Goal: Navigation & Orientation: Go to known website

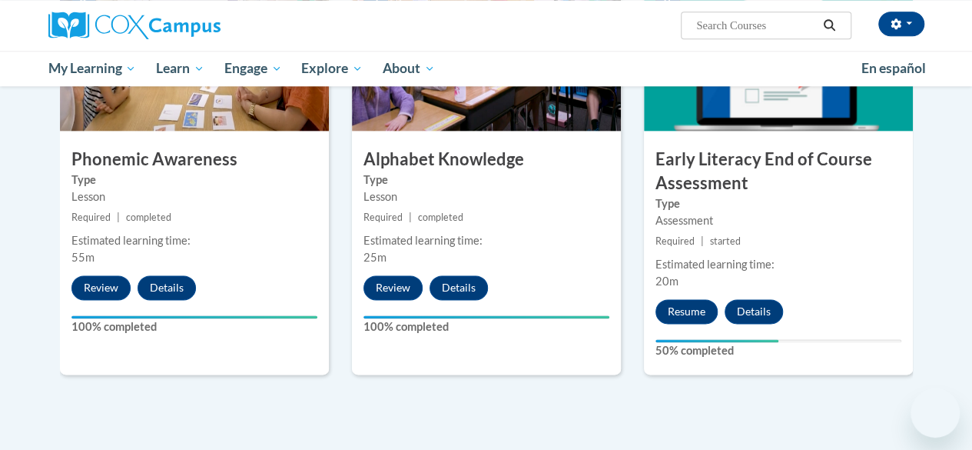
scroll to position [849, 0]
click at [700, 314] on button "Resume" at bounding box center [687, 311] width 62 height 25
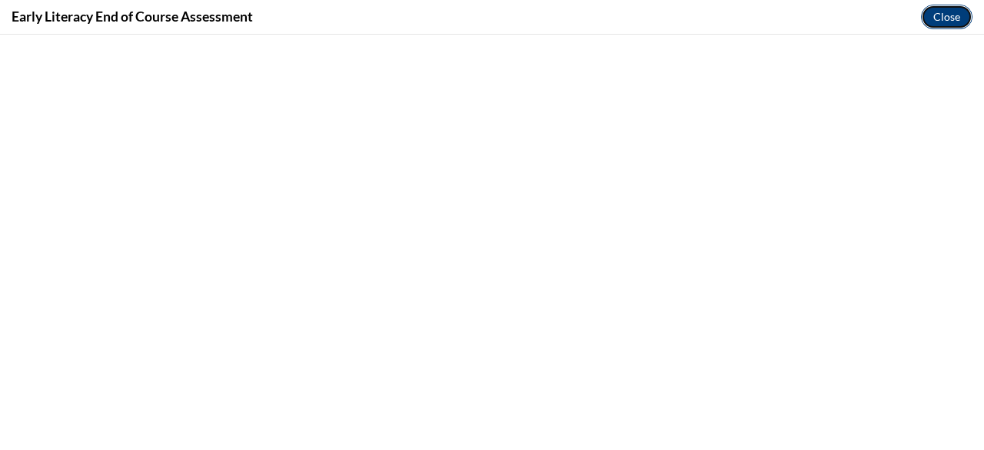
click at [939, 18] on button "Close" at bounding box center [947, 17] width 52 height 25
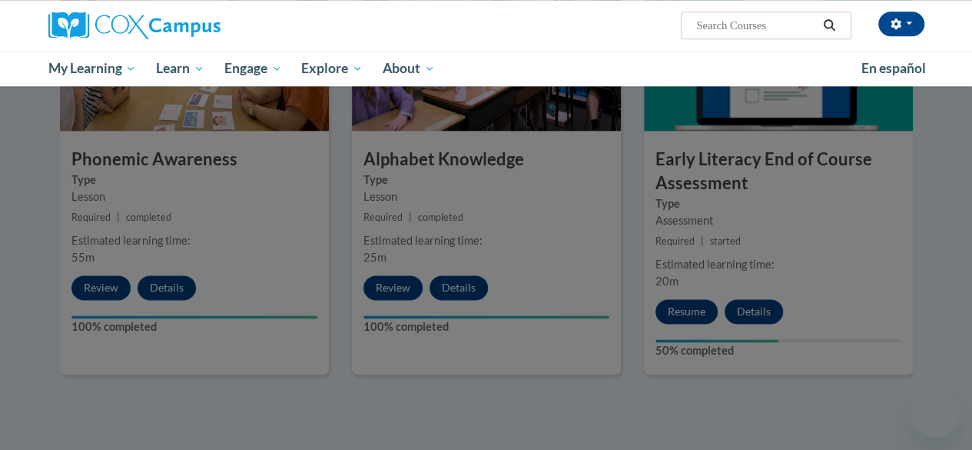
click at [712, 296] on div at bounding box center [486, 225] width 972 height 450
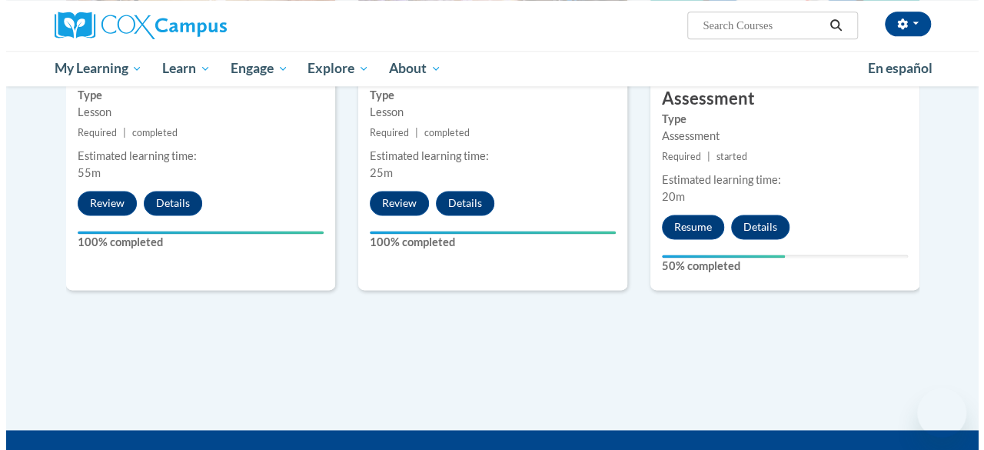
scroll to position [950, 0]
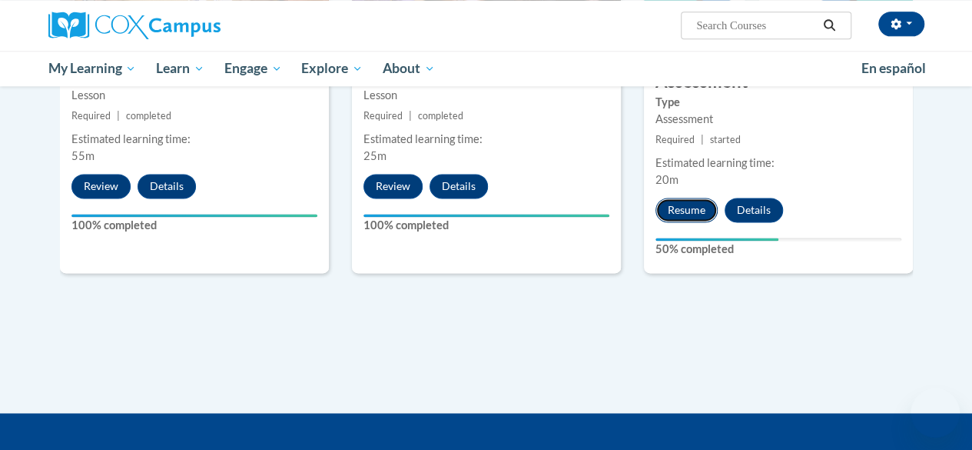
click at [681, 207] on button "Resume" at bounding box center [687, 210] width 62 height 25
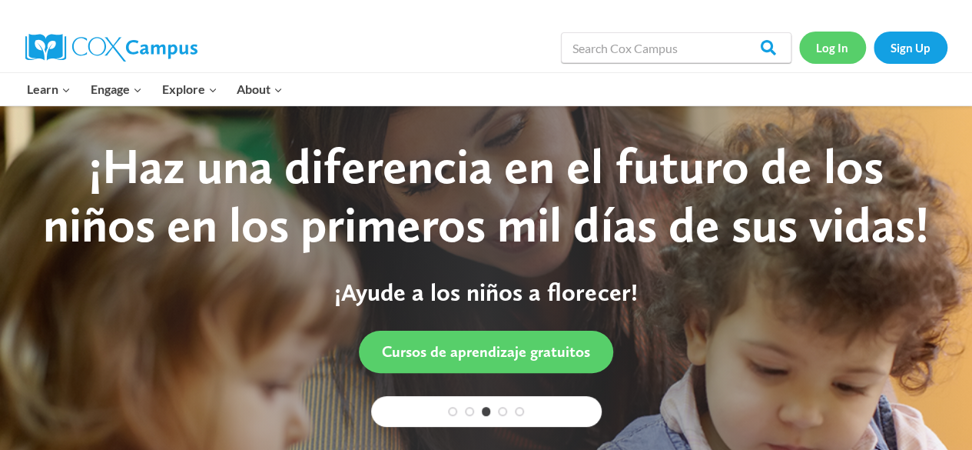
click at [828, 47] on link "Log In" at bounding box center [832, 48] width 67 height 32
